Goal: Task Accomplishment & Management: Use online tool/utility

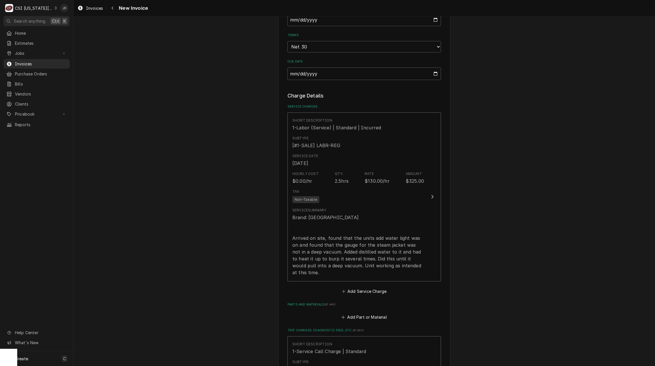
drag, startPoint x: 197, startPoint y: 200, endPoint x: 194, endPoint y: 200, distance: 3.4
click at [195, 200] on div "Please provide the following information to create your invoice: Client Details…" at bounding box center [364, 165] width 582 height 1089
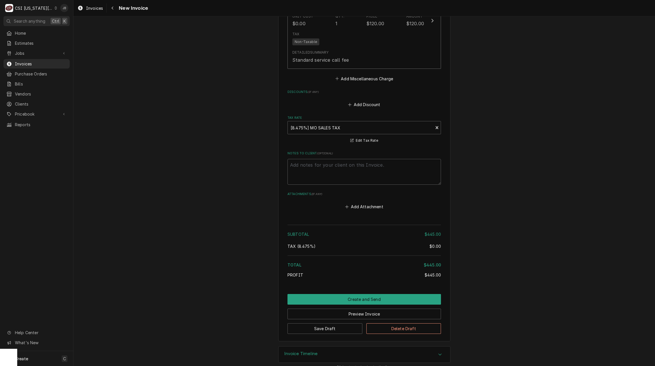
scroll to position [766, 0]
click at [347, 295] on button "Create and Send" at bounding box center [365, 299] width 154 height 11
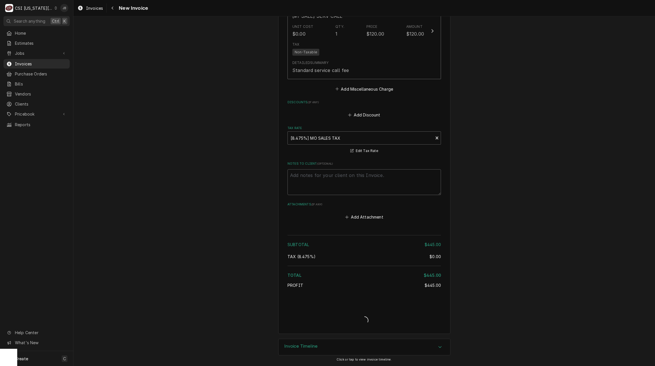
scroll to position [748, 0]
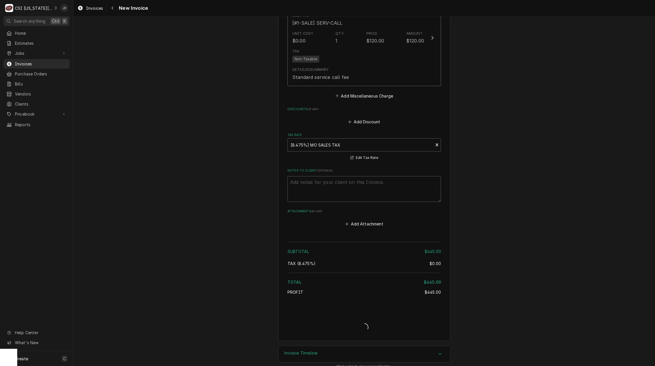
type textarea "x"
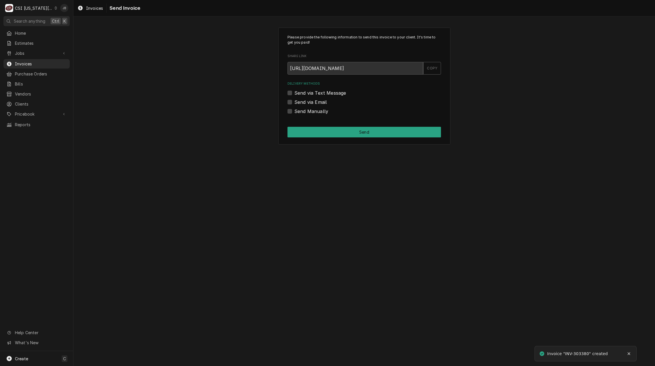
click at [300, 104] on label "Send via Email" at bounding box center [310, 102] width 32 height 7
click at [300, 104] on input "Send via Email" at bounding box center [371, 105] width 154 height 13
checkbox input "true"
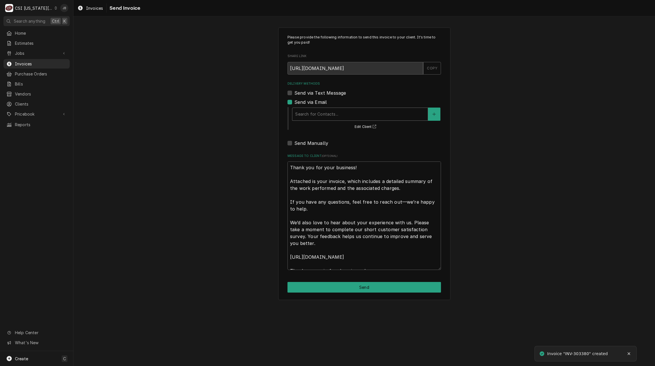
click at [319, 115] on div "Delivery Methods" at bounding box center [360, 114] width 130 height 10
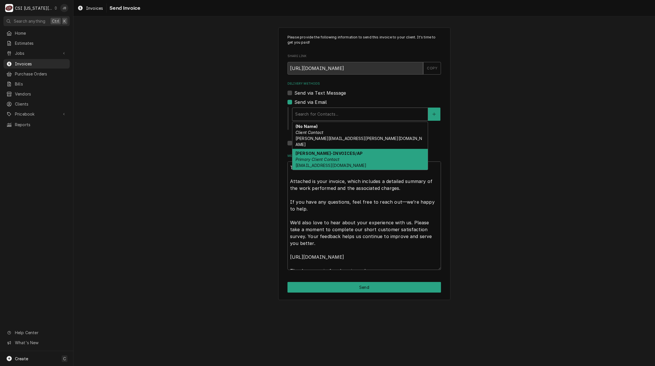
click at [325, 156] on div "[PERSON_NAME]-INVOICES/AP Primary Client Contact [EMAIL_ADDRESS][DOMAIN_NAME]" at bounding box center [359, 159] width 135 height 21
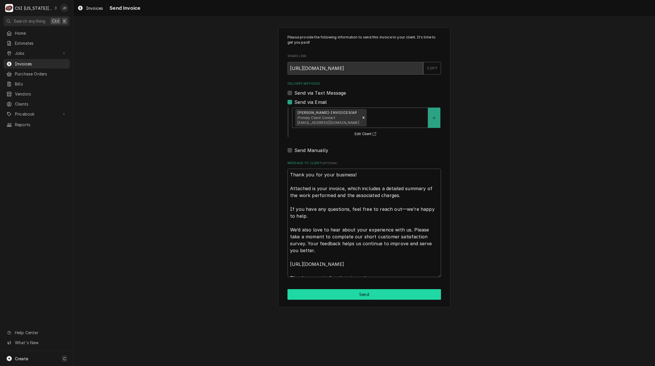
click at [360, 298] on button "Send" at bounding box center [365, 294] width 154 height 11
type textarea "x"
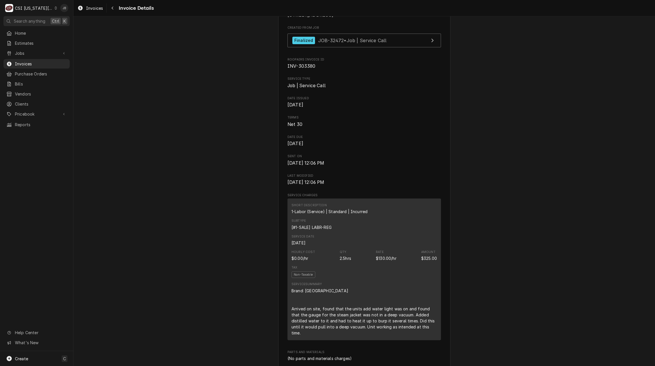
scroll to position [115, 0]
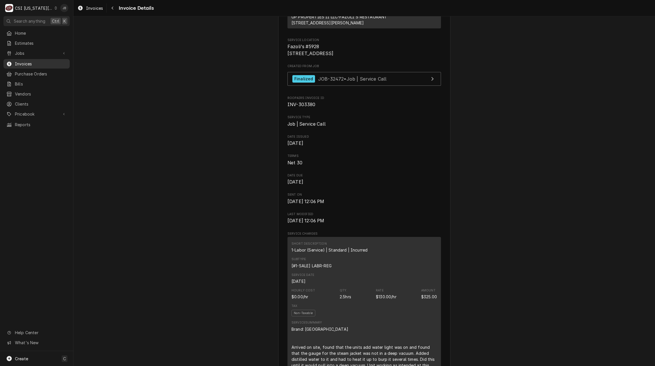
click at [42, 61] on span "Invoices" at bounding box center [41, 64] width 52 height 6
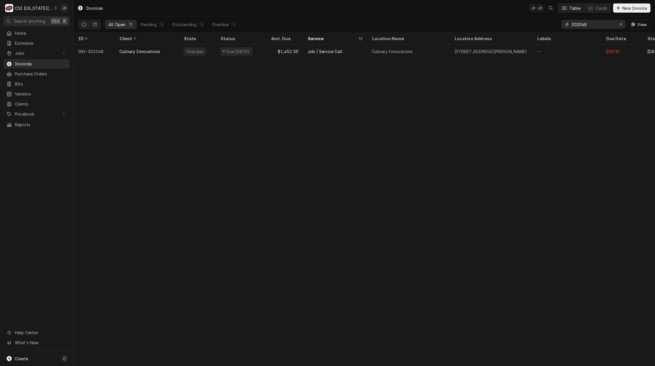
click at [590, 27] on input "302048" at bounding box center [593, 24] width 43 height 9
type input "303356"
